Goal: Task Accomplishment & Management: Use online tool/utility

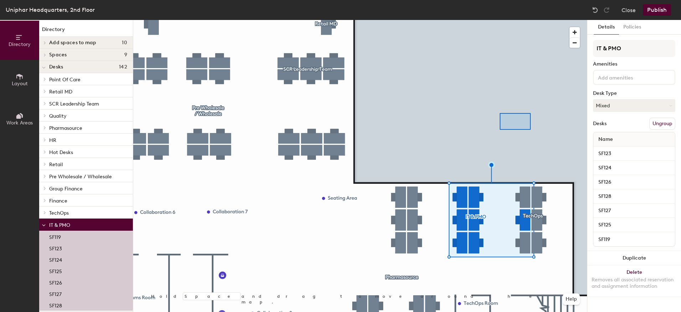
click at [500, 20] on div at bounding box center [360, 20] width 454 height 0
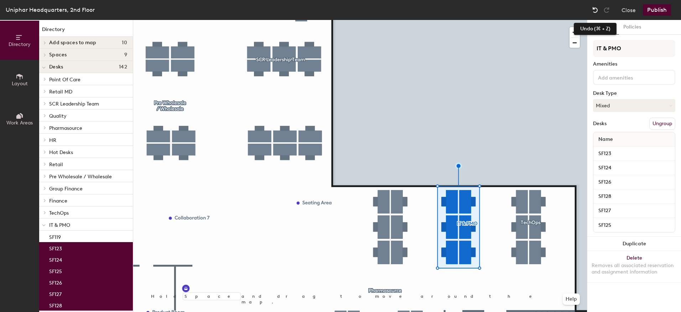
click at [598, 10] on img at bounding box center [595, 9] width 7 height 7
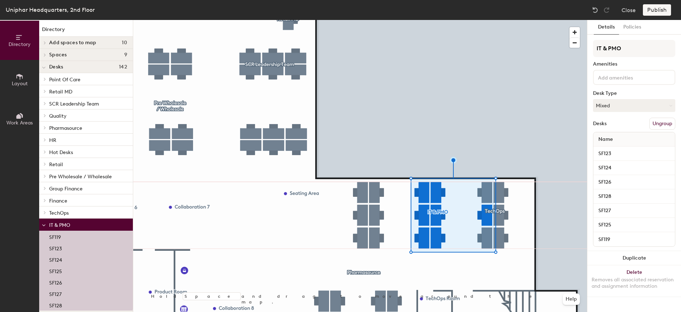
click at [659, 125] on button "Ungroup" at bounding box center [663, 124] width 26 height 12
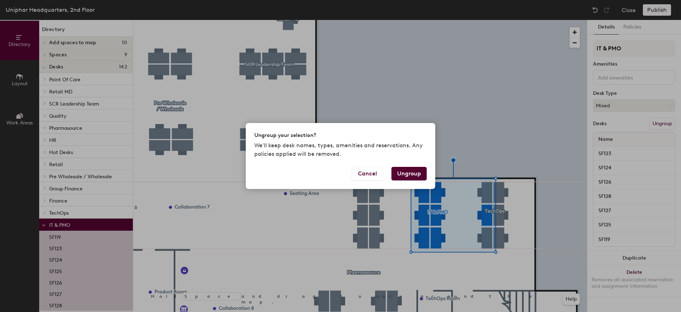
drag, startPoint x: 365, startPoint y: 171, endPoint x: 287, endPoint y: 155, distance: 79.8
click at [287, 155] on div "Ungroup your selection? We'll keep desk names, types, amenities and reservation…" at bounding box center [341, 156] width 190 height 66
drag, startPoint x: 408, startPoint y: 145, endPoint x: 415, endPoint y: 153, distance: 9.9
click at [415, 153] on p "We'll keep desk names, types, amenities and reservations. Any policies applied …" at bounding box center [340, 149] width 173 height 17
click at [362, 172] on button "Cancel" at bounding box center [367, 174] width 31 height 14
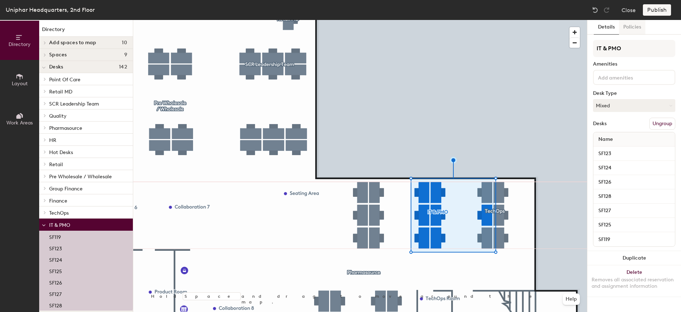
click at [629, 28] on button "Policies" at bounding box center [632, 27] width 26 height 15
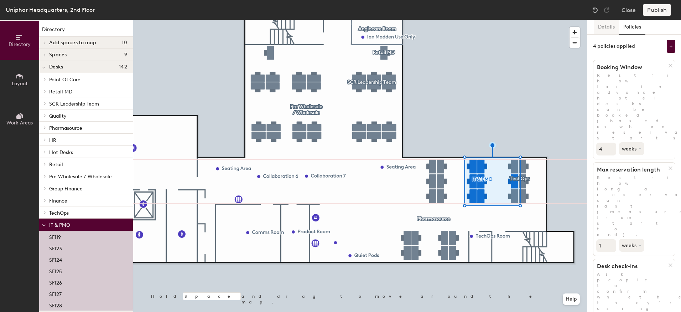
click at [608, 29] on button "Details" at bounding box center [606, 27] width 25 height 15
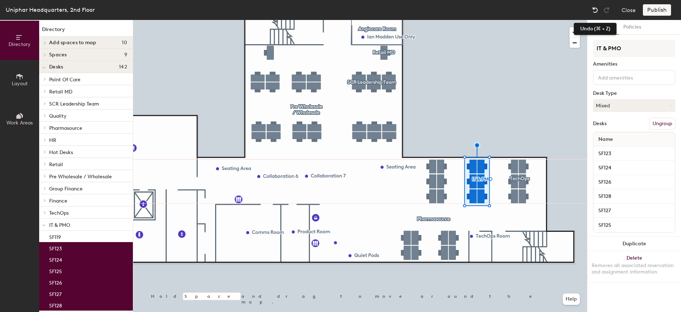
click at [594, 11] on img at bounding box center [595, 9] width 7 height 7
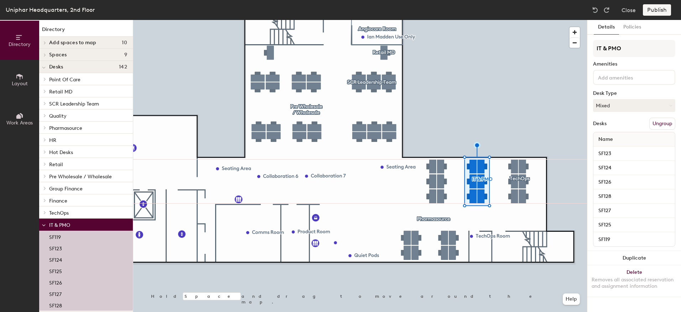
click at [660, 124] on button "Ungroup" at bounding box center [663, 124] width 26 height 12
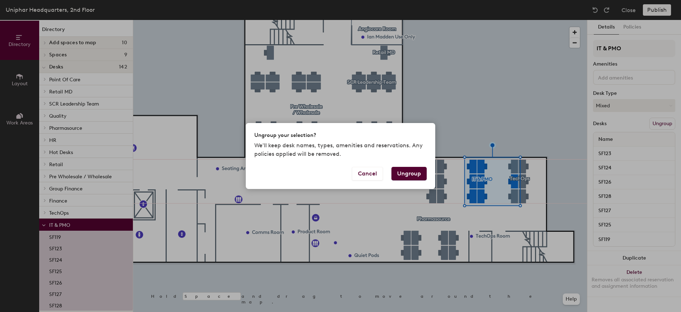
click at [417, 174] on button "Ungroup" at bounding box center [409, 174] width 35 height 14
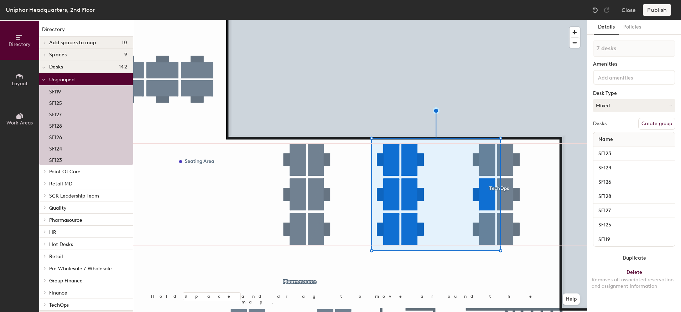
type input "6 desks"
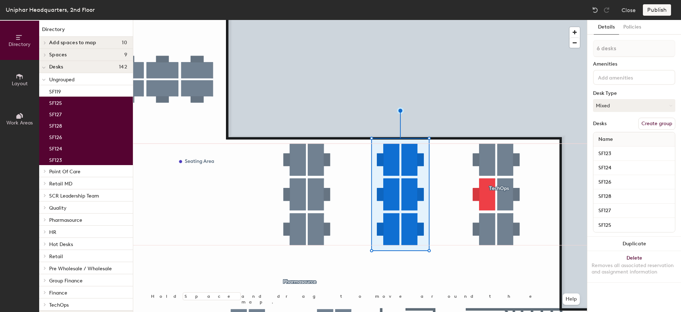
click at [651, 124] on button "Create group" at bounding box center [657, 124] width 37 height 12
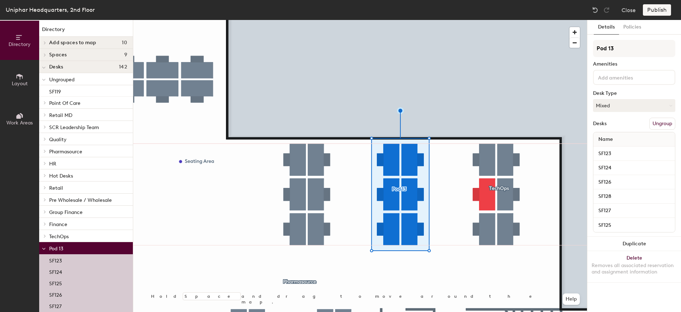
type input "O"
type input "IT & PMO"
click at [629, 30] on button "Policies" at bounding box center [632, 27] width 26 height 15
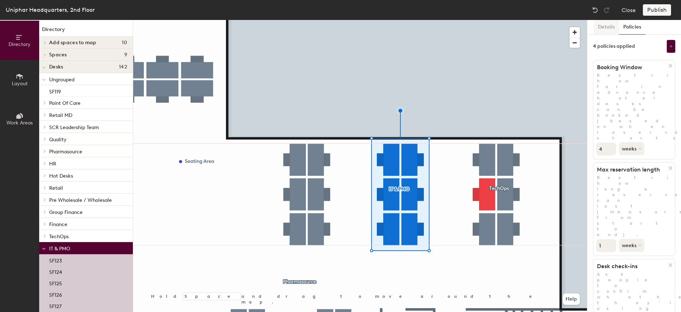
click at [611, 26] on button "Details" at bounding box center [606, 27] width 25 height 15
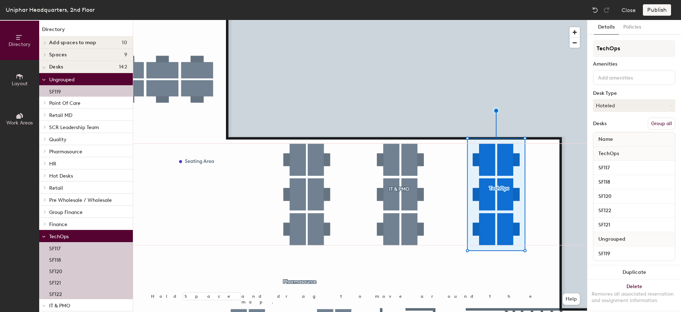
click at [658, 123] on button "Group all" at bounding box center [661, 124] width 27 height 12
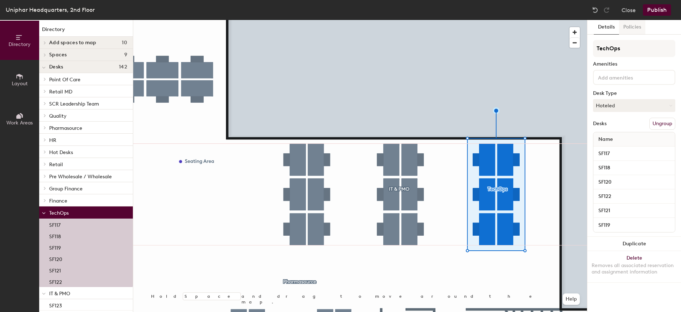
click at [635, 29] on button "Policies" at bounding box center [632, 27] width 26 height 15
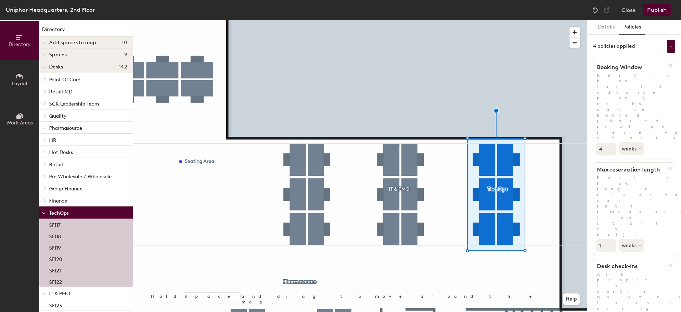
click at [651, 10] on button "Publish" at bounding box center [657, 9] width 28 height 11
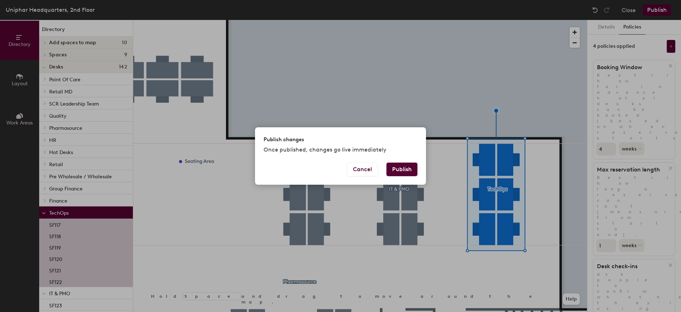
click at [399, 173] on button "Publish" at bounding box center [402, 170] width 31 height 14
